Goal: Task Accomplishment & Management: Use online tool/utility

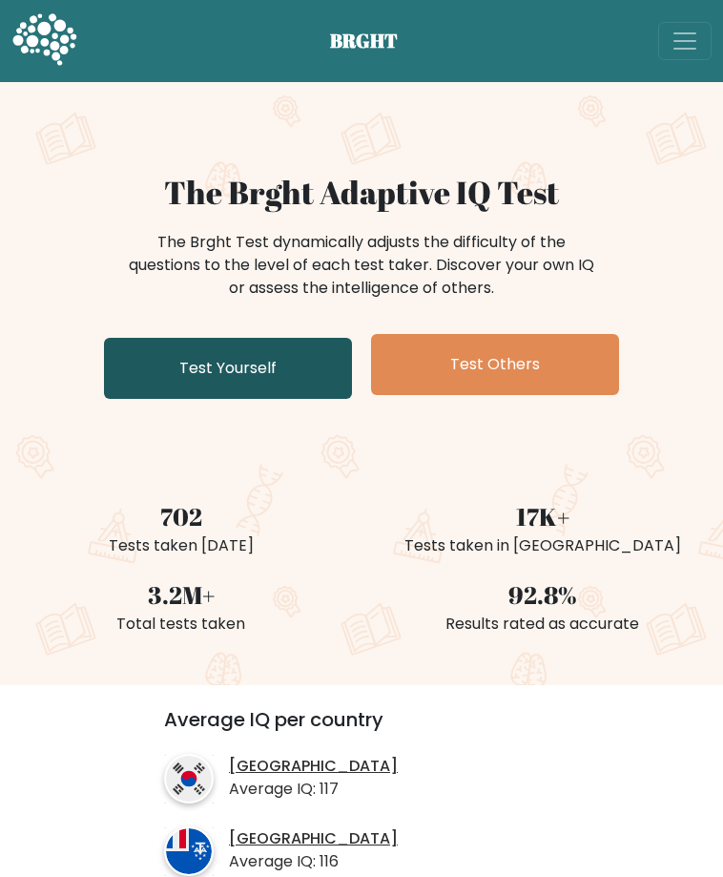
click at [192, 399] on link "Test Yourself" at bounding box center [228, 368] width 248 height 61
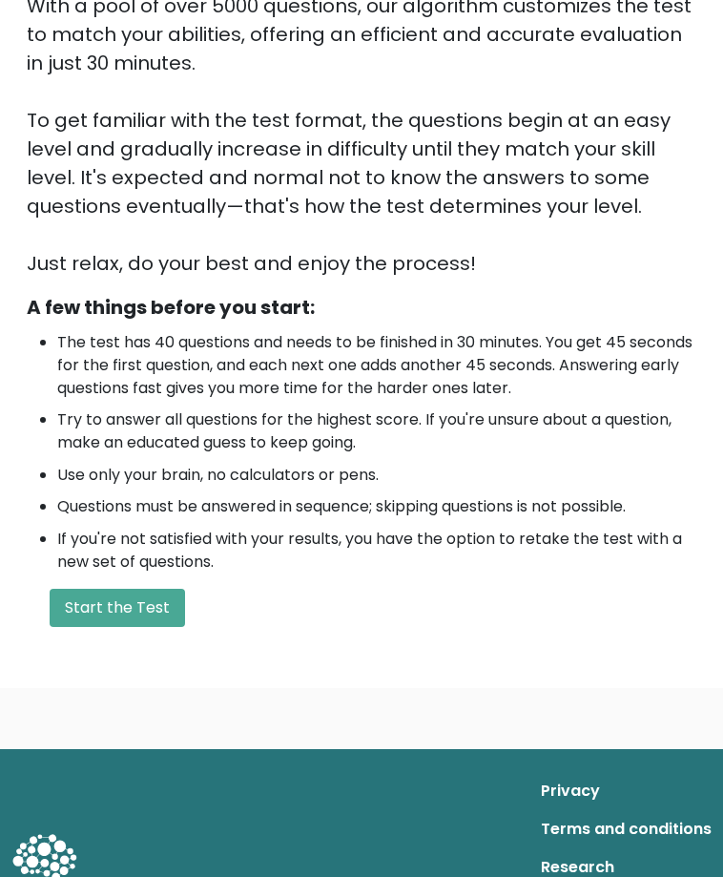
scroll to position [382, 0]
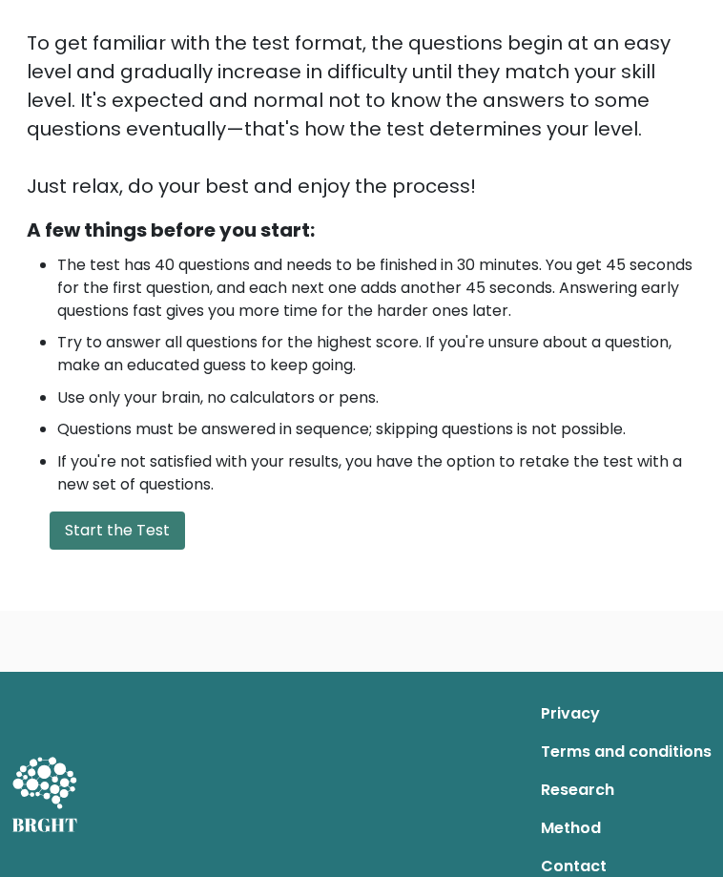
click at [185, 511] on button "Start the Test" at bounding box center [118, 530] width 136 height 38
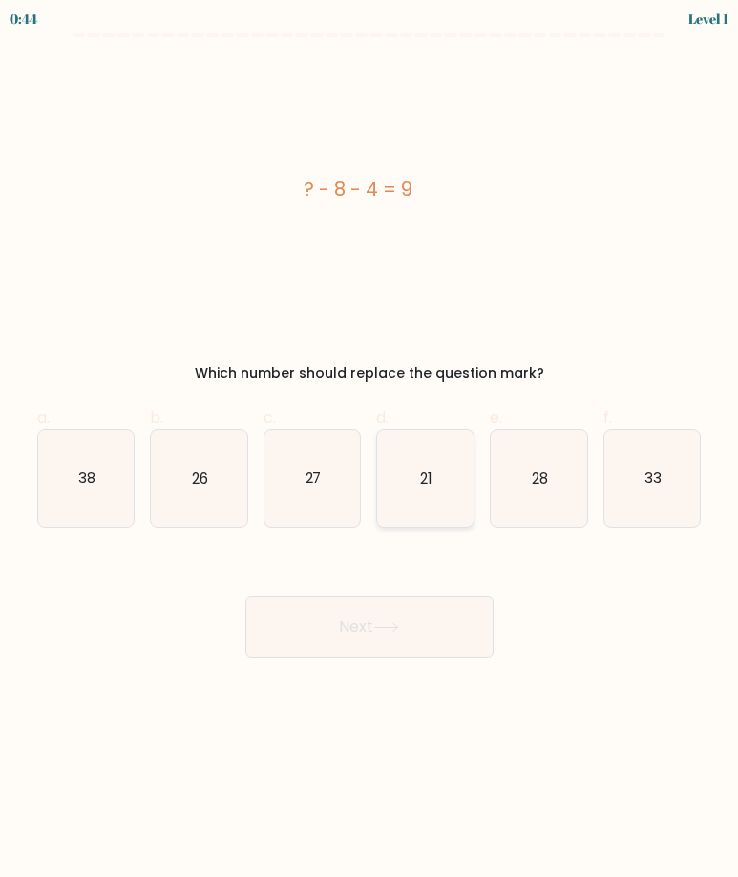
click at [416, 473] on icon "21" at bounding box center [425, 478] width 96 height 96
click at [370, 451] on input "d. 21" at bounding box center [369, 445] width 1 height 12
radio input "true"
click at [410, 641] on button "Next" at bounding box center [369, 626] width 248 height 61
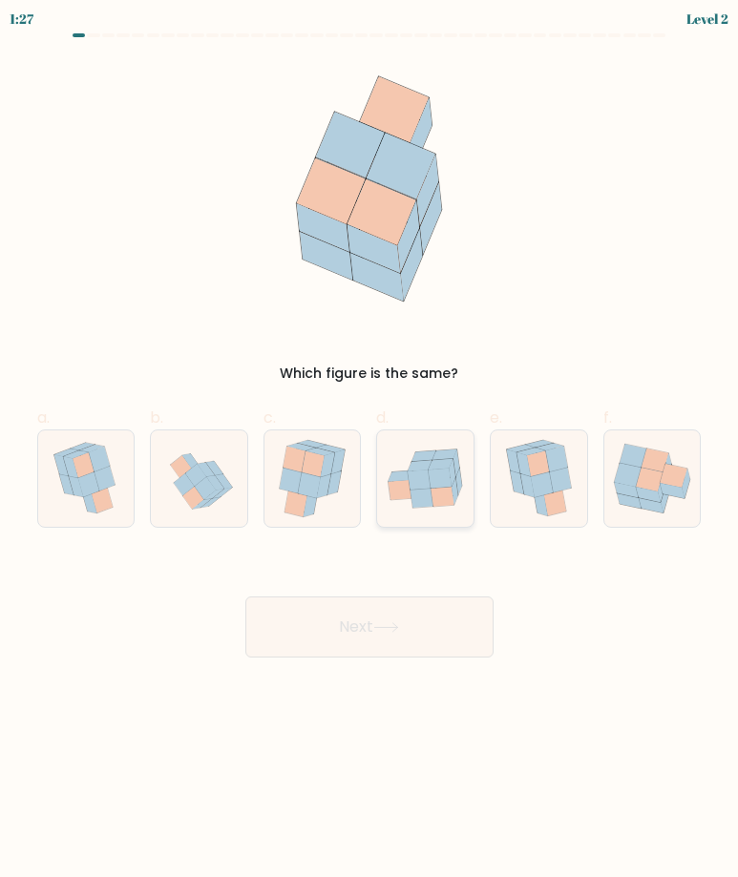
click at [423, 509] on icon at bounding box center [425, 478] width 96 height 77
click at [370, 451] on input "d." at bounding box center [369, 445] width 1 height 12
radio input "true"
click at [428, 618] on button "Next" at bounding box center [369, 626] width 248 height 61
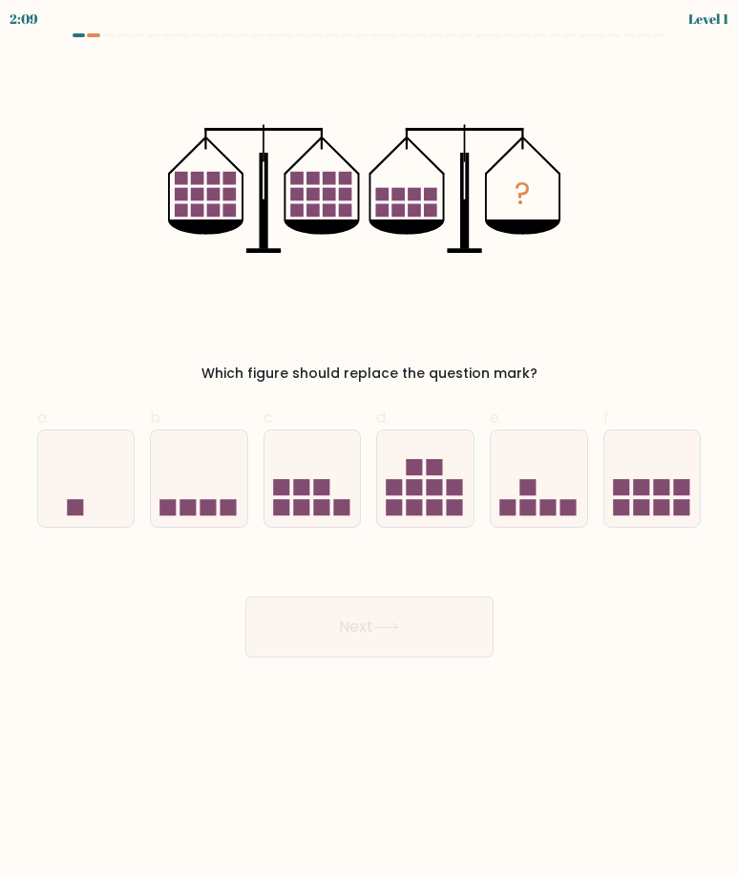
drag, startPoint x: 476, startPoint y: 533, endPoint x: 477, endPoint y: 524, distance: 9.6
click at [475, 532] on form at bounding box center [369, 345] width 738 height 624
drag, startPoint x: 480, startPoint y: 515, endPoint x: 478, endPoint y: 505, distance: 10.7
click at [480, 514] on div "d." at bounding box center [425, 467] width 114 height 121
click at [477, 498] on div "d." at bounding box center [425, 467] width 114 height 121
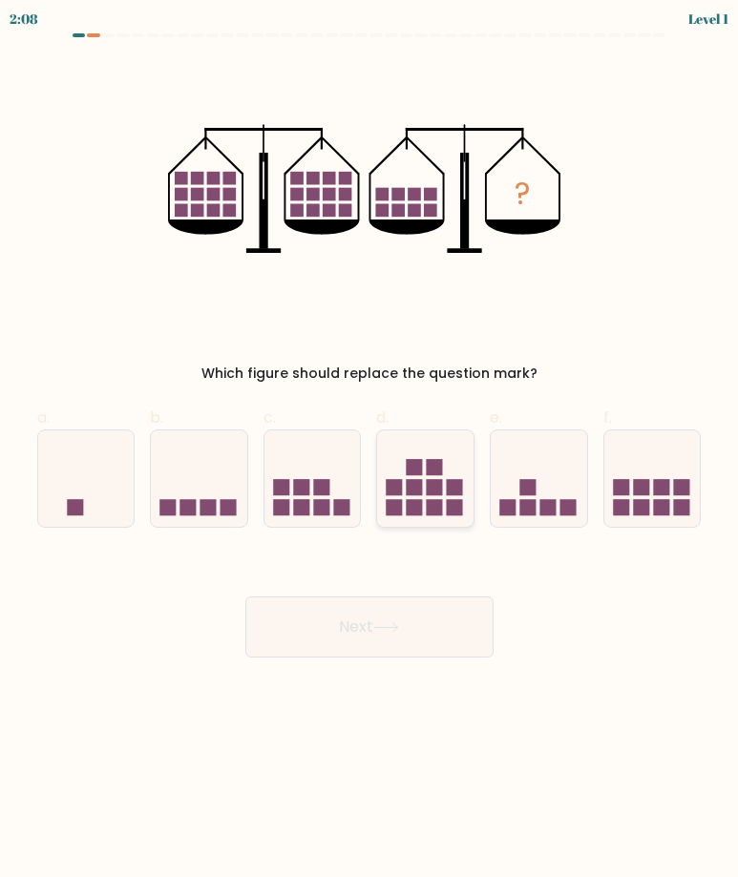
click at [458, 491] on rect at bounding box center [455, 487] width 16 height 16
click at [370, 451] on input "d." at bounding box center [369, 445] width 1 height 12
radio input "true"
click at [426, 646] on button "Next" at bounding box center [369, 626] width 248 height 61
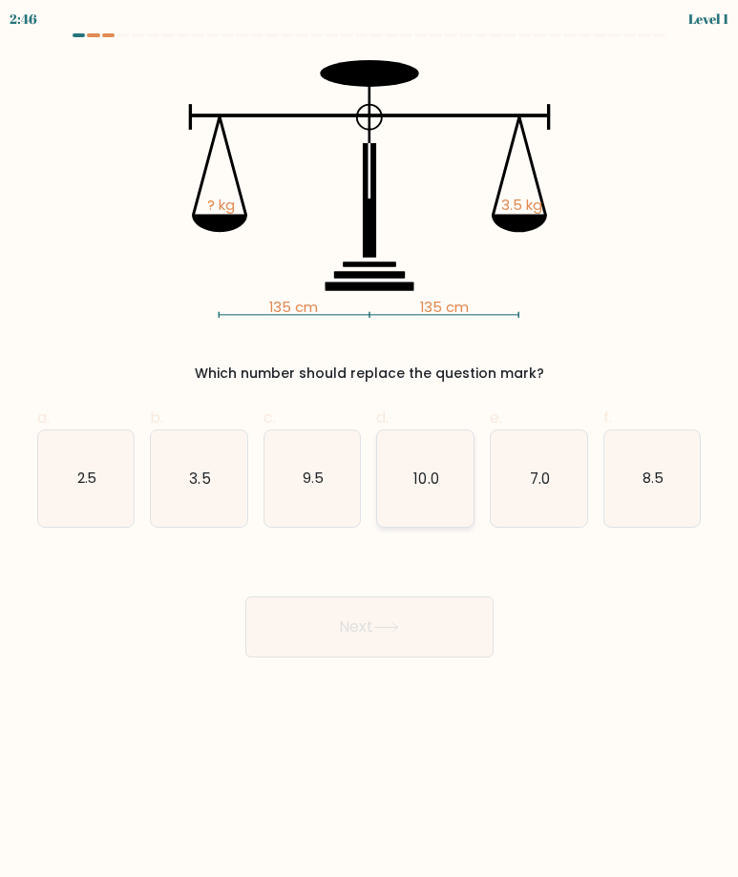
click at [431, 446] on icon "10.0" at bounding box center [425, 478] width 96 height 96
click at [370, 446] on input "d. 10.0" at bounding box center [369, 445] width 1 height 12
radio input "true"
click at [455, 598] on div "Next" at bounding box center [369, 604] width 687 height 107
click at [447, 630] on button "Next" at bounding box center [369, 626] width 248 height 61
